Goal: Communication & Community: Answer question/provide support

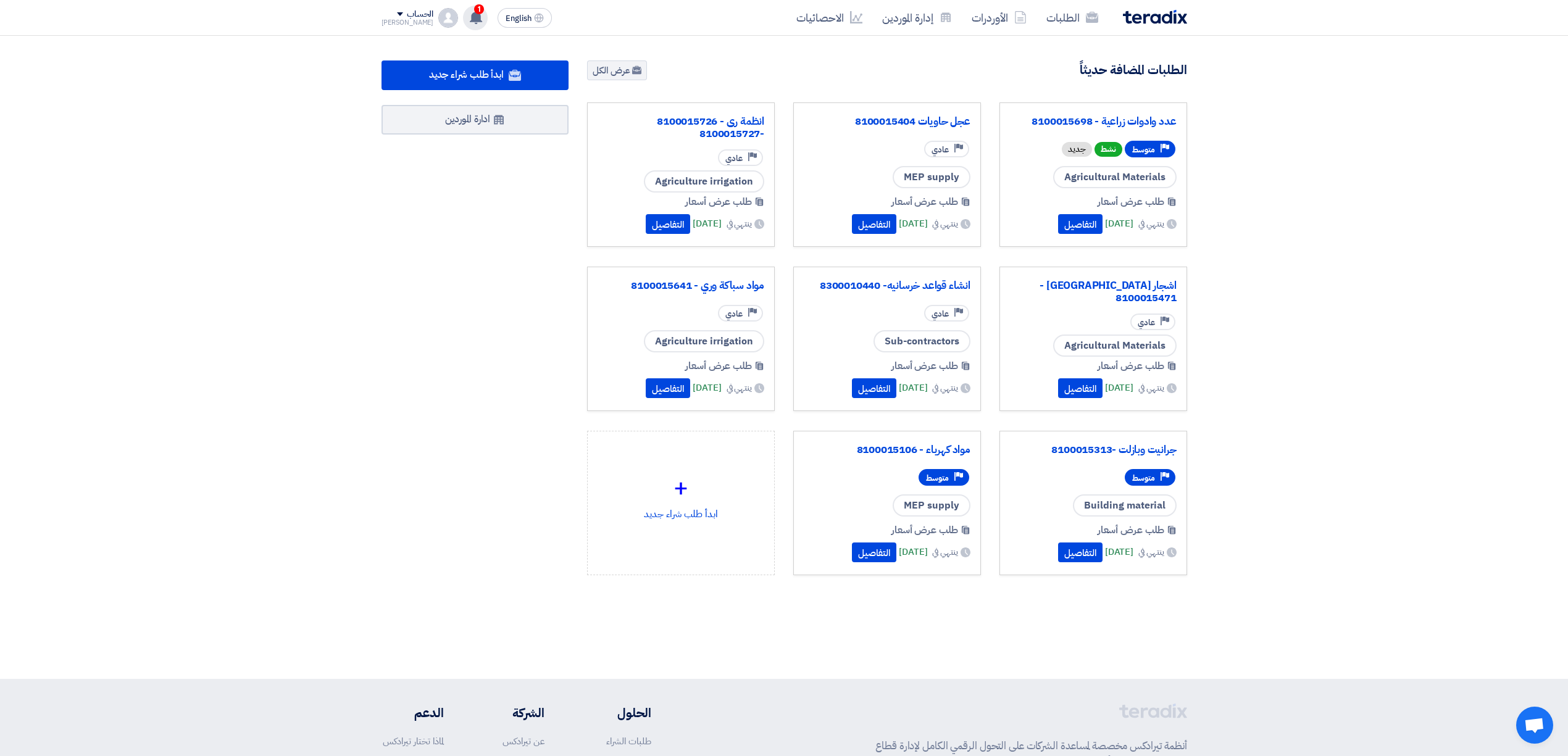
drag, startPoint x: 0, startPoint y: 0, endPoint x: 457, endPoint y: 20, distance: 457.4
click at [470, 20] on use at bounding box center [475, 17] width 12 height 14
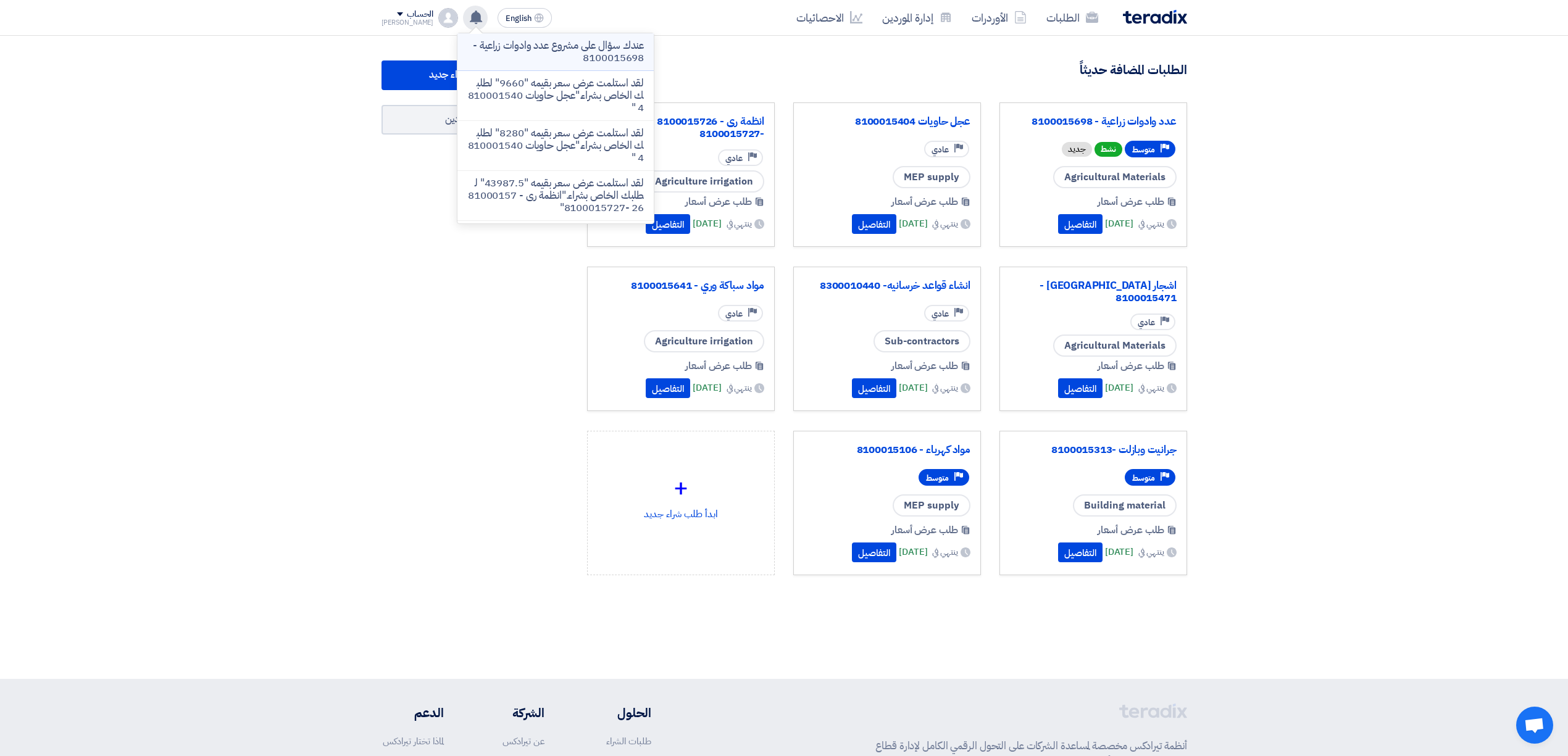
click at [534, 60] on p "عندك سؤال على مشروع عدد وادوات زراعية - 8100015698" at bounding box center [555, 52] width 177 height 25
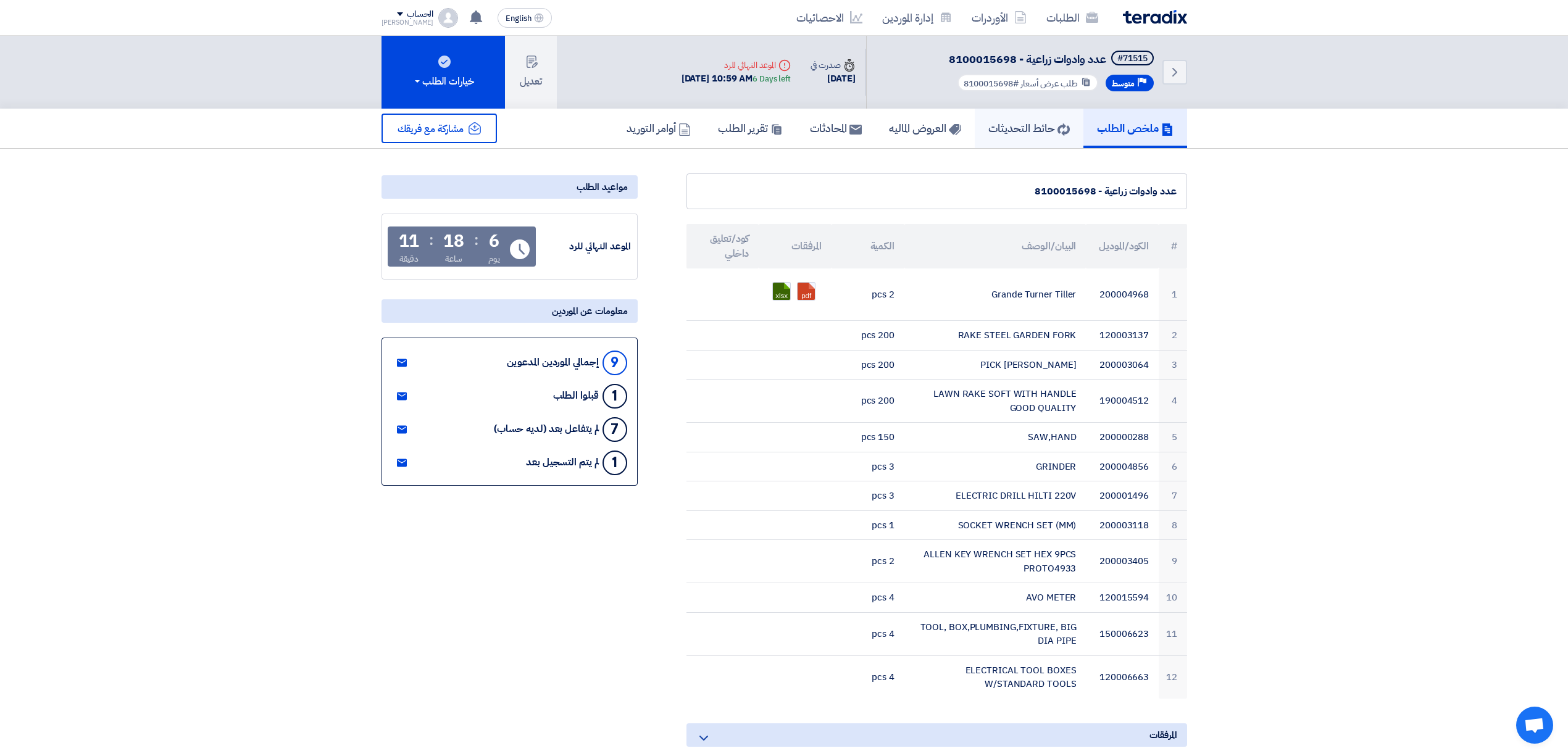
click at [1014, 129] on h5 "حائط التحديثات" at bounding box center [1029, 128] width 82 height 14
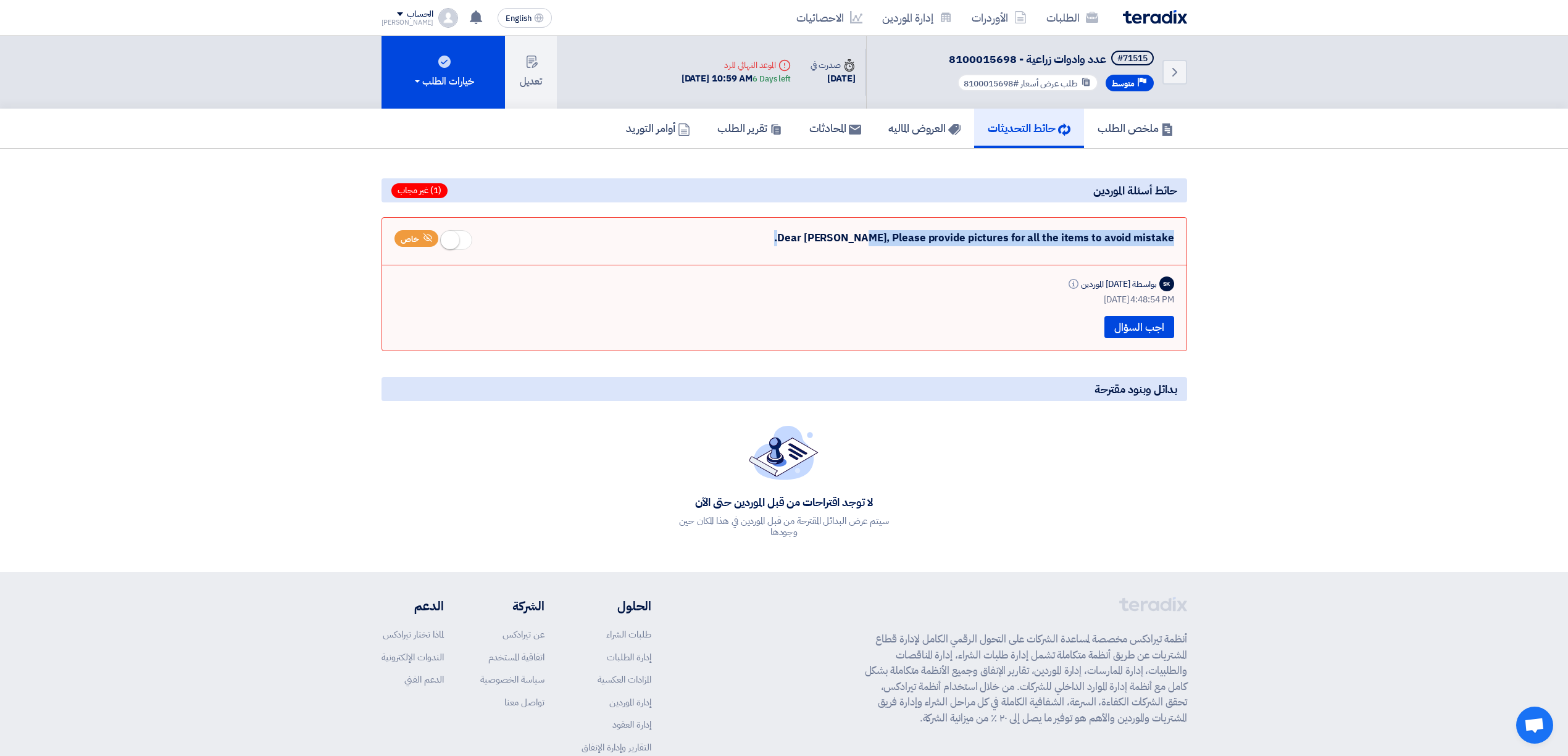
drag, startPoint x: 838, startPoint y: 240, endPoint x: 879, endPoint y: 244, distance: 41.2
click at [879, 244] on div "Dear [PERSON_NAME], Please provide pictures for all the items to avoid mistake.…" at bounding box center [784, 243] width 780 height 25
click at [859, 241] on div "Dear [PERSON_NAME], Please provide pictures for all the items to avoid mistake.…" at bounding box center [784, 243] width 780 height 25
click at [859, 240] on div "Dear [PERSON_NAME], Please provide pictures for all the items to avoid mistake.…" at bounding box center [784, 243] width 780 height 25
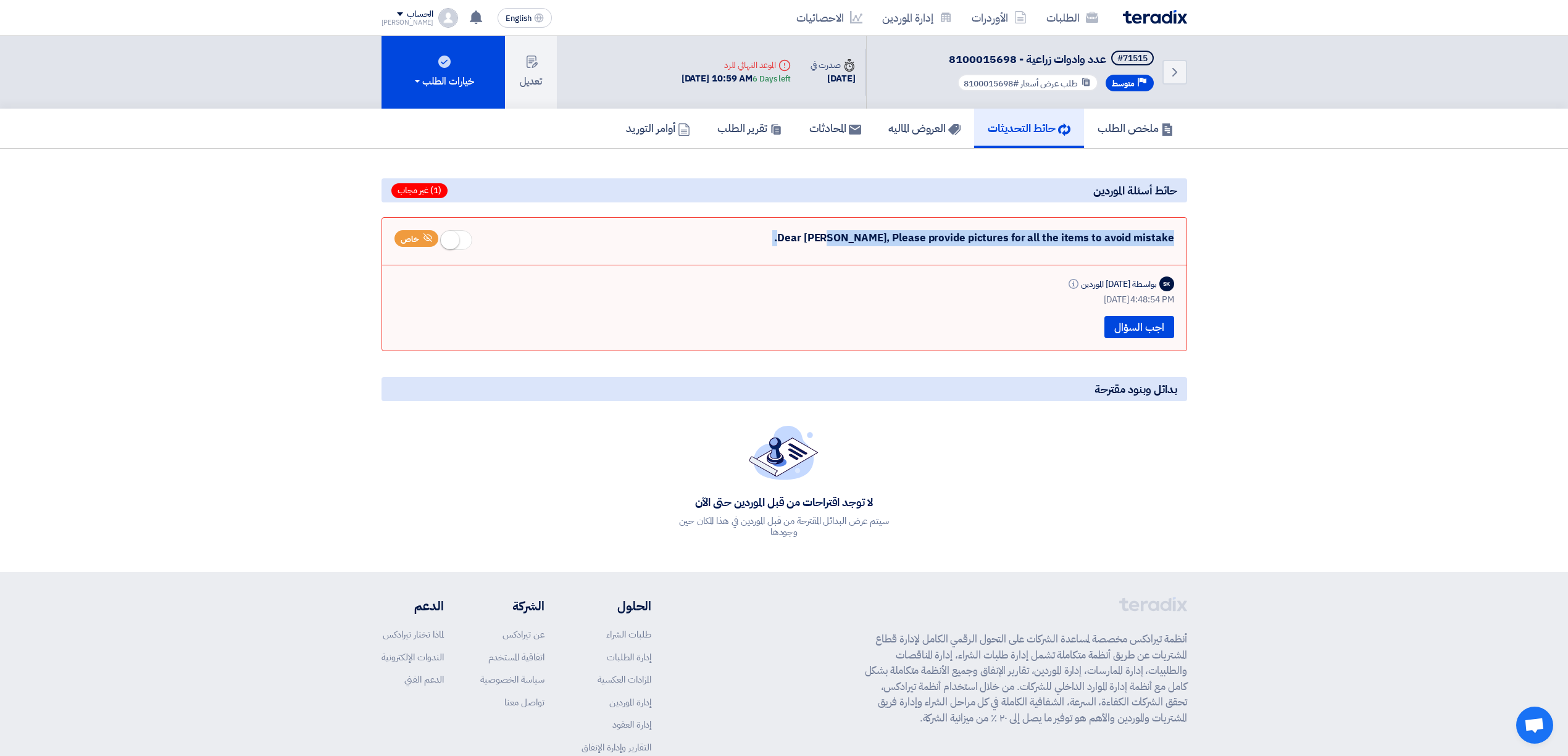
copy div "Dear [PERSON_NAME], Please provide pictures for all the items to avoid mistake."
click at [1133, 327] on button "اجب السؤال" at bounding box center [1138, 327] width 69 height 22
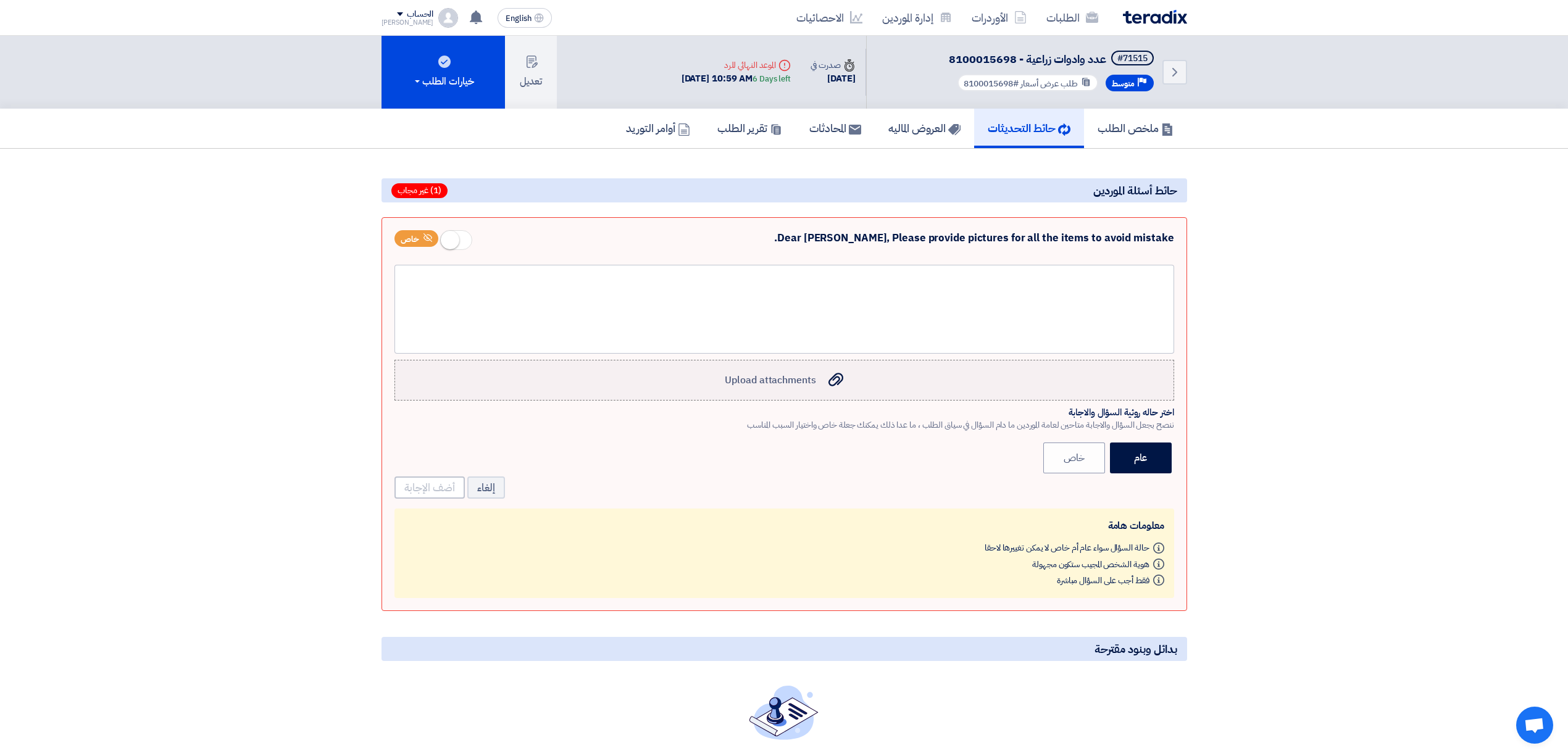
click at [726, 391] on label "Upload attachments Upload attachments" at bounding box center [784, 380] width 780 height 41
click at [0, 0] on input "Upload attachments Upload attachments" at bounding box center [0, 0] width 0 height 0
click at [801, 301] on div at bounding box center [784, 309] width 780 height 89
click at [443, 491] on button "أضف الإجابة" at bounding box center [430, 487] width 70 height 22
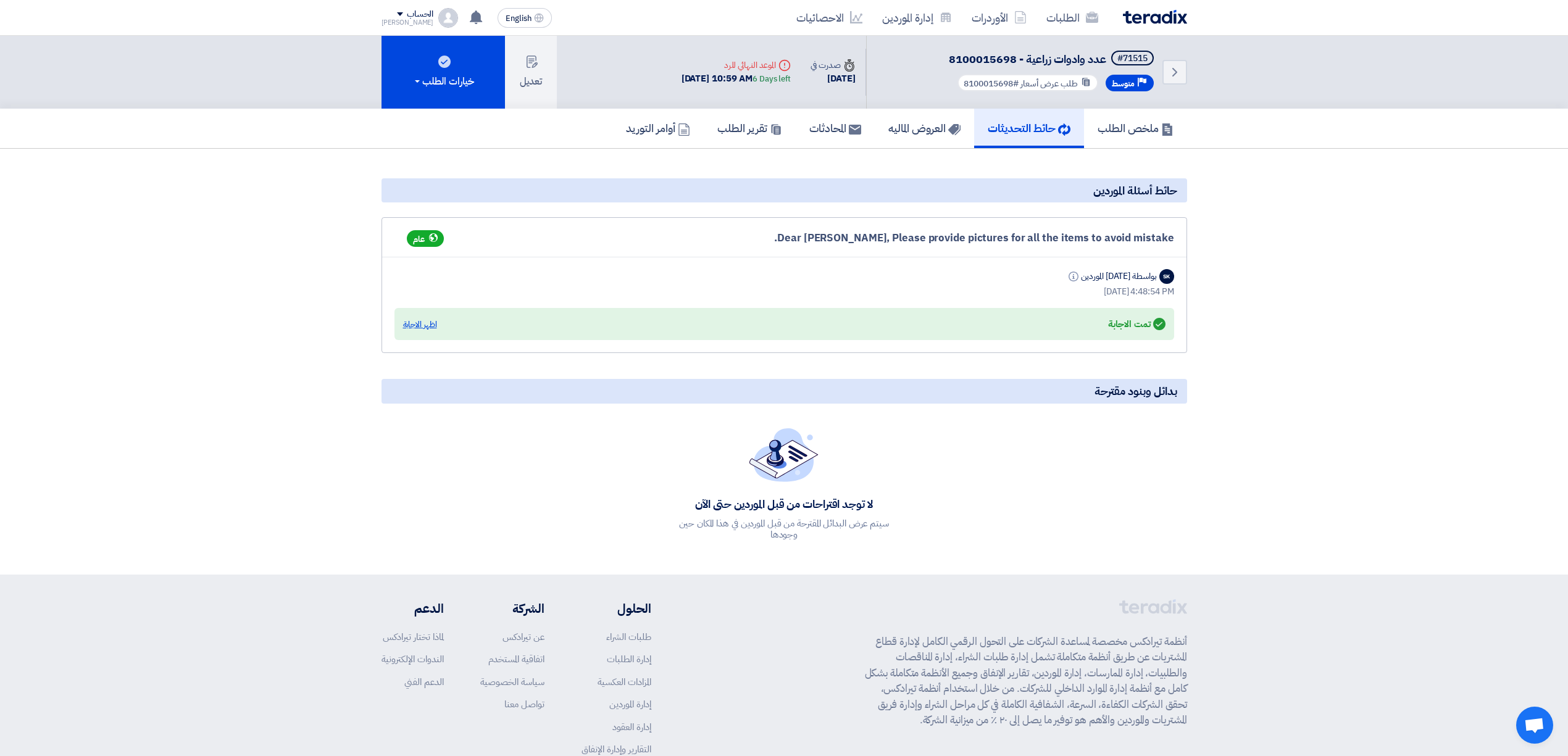
click at [432, 327] on div "اظهر الاجابة" at bounding box center [420, 324] width 34 height 12
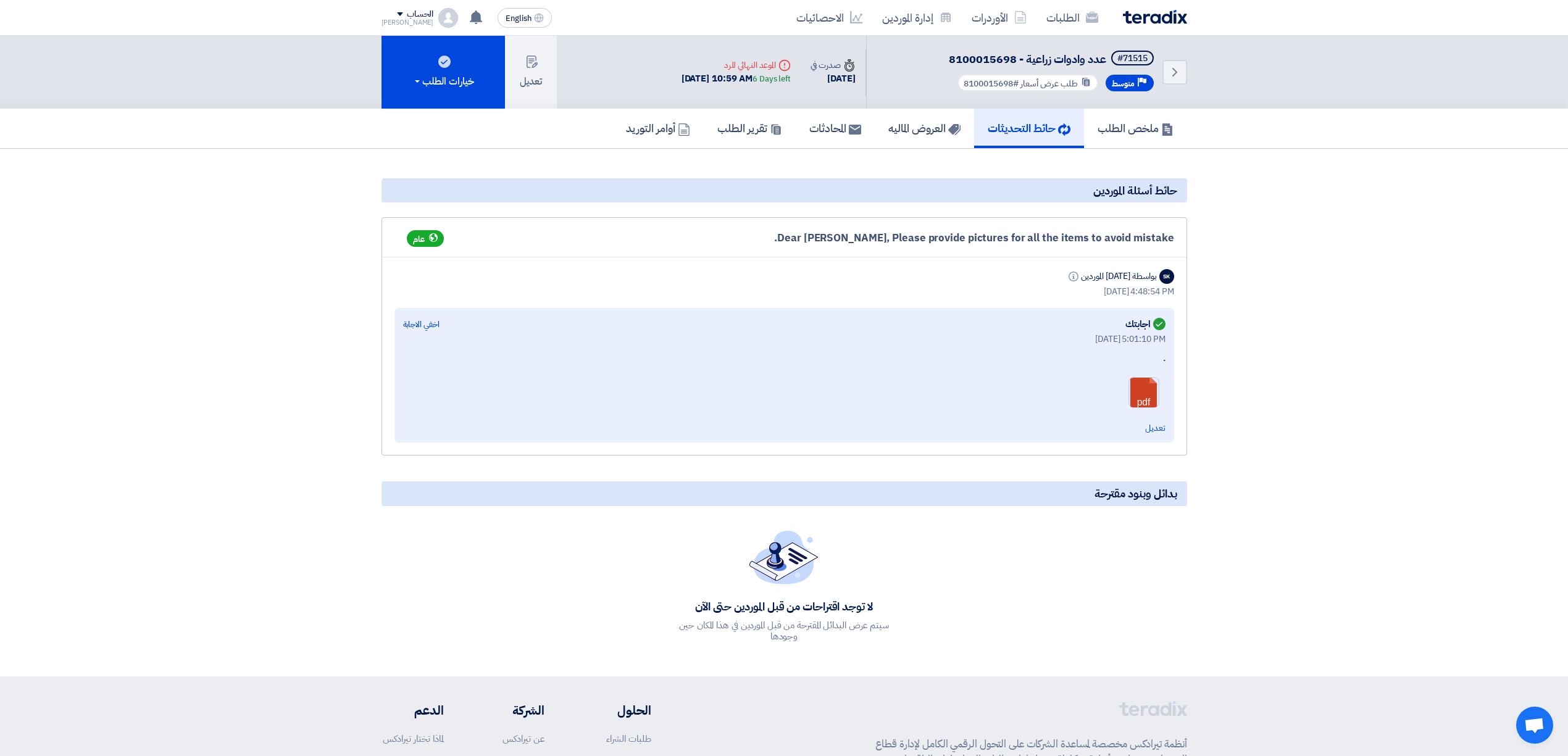
click at [1138, 391] on link at bounding box center [1178, 415] width 99 height 74
